Goal: Transaction & Acquisition: Purchase product/service

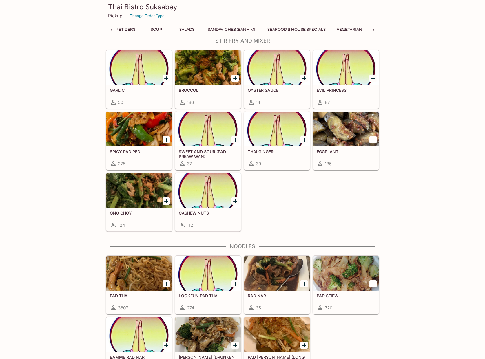
scroll to position [0, 112]
click at [340, 129] on div at bounding box center [345, 129] width 65 height 35
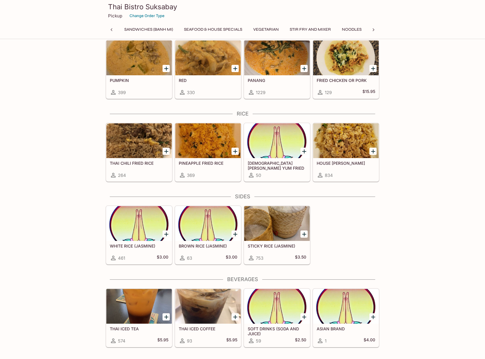
scroll to position [0, 174]
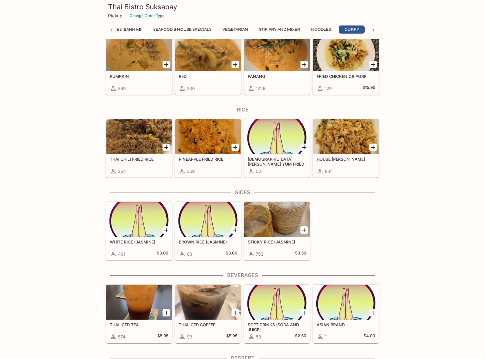
click at [344, 140] on div at bounding box center [345, 136] width 65 height 35
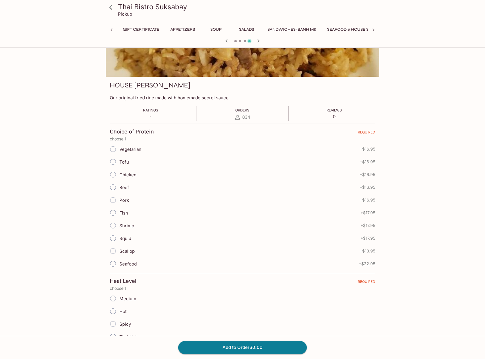
scroll to position [0, 204]
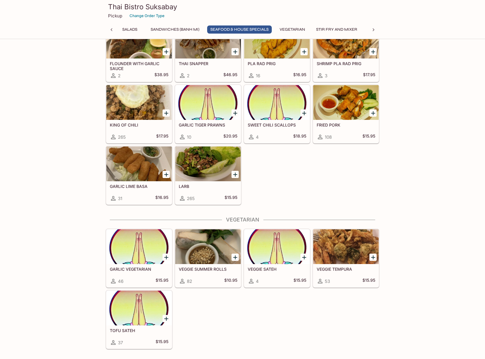
scroll to position [921, 0]
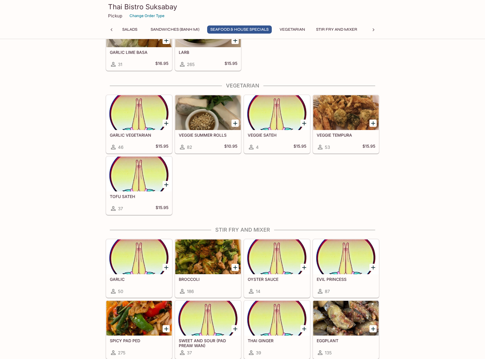
click at [371, 28] on icon at bounding box center [373, 30] width 6 height 6
click at [256, 30] on button "Rice" at bounding box center [258, 29] width 26 height 8
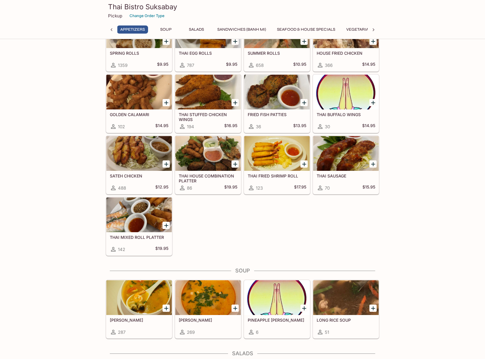
scroll to position [116, 0]
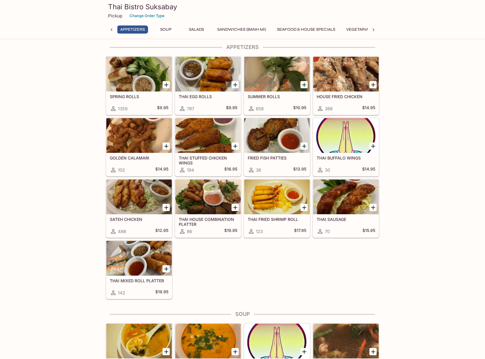
click at [334, 74] on div at bounding box center [345, 74] width 65 height 35
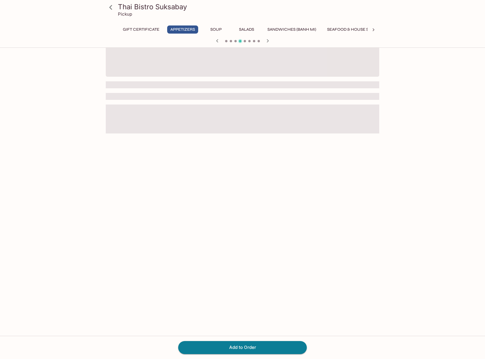
scroll to position [50, 0]
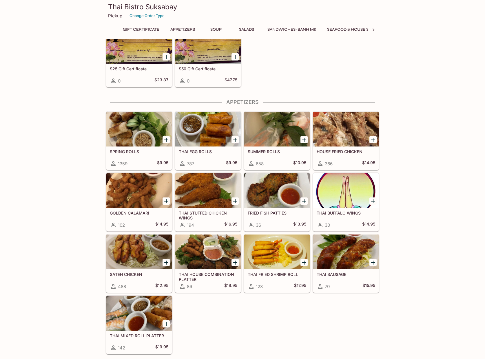
scroll to position [331, 0]
